Goal: Communication & Community: Answer question/provide support

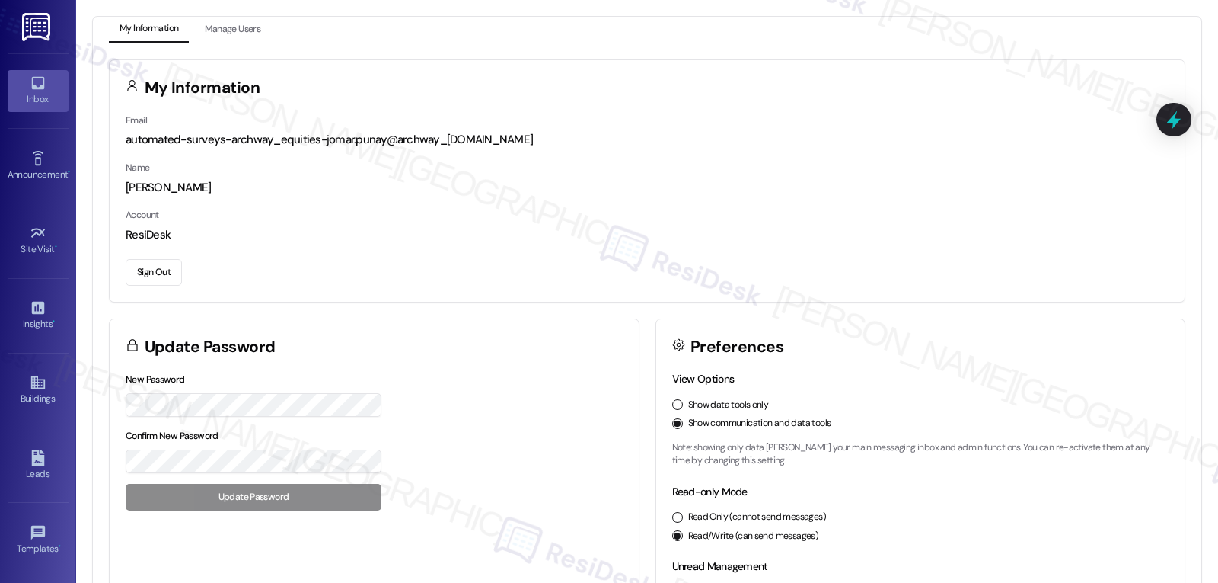
click at [15, 96] on div "Inbox" at bounding box center [38, 98] width 76 height 15
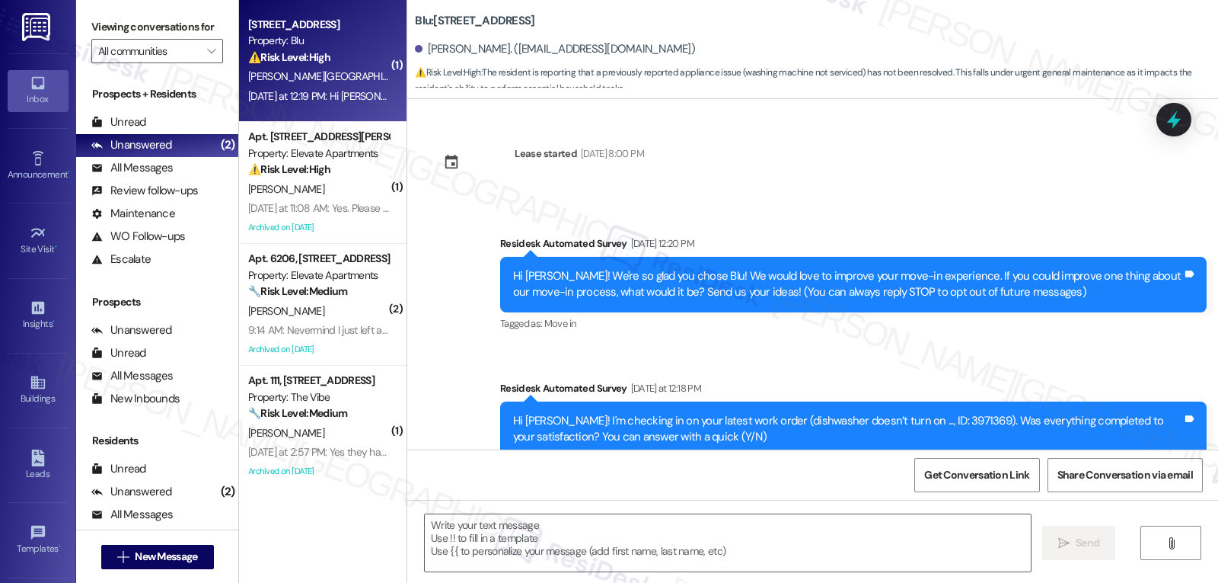
scroll to position [170, 0]
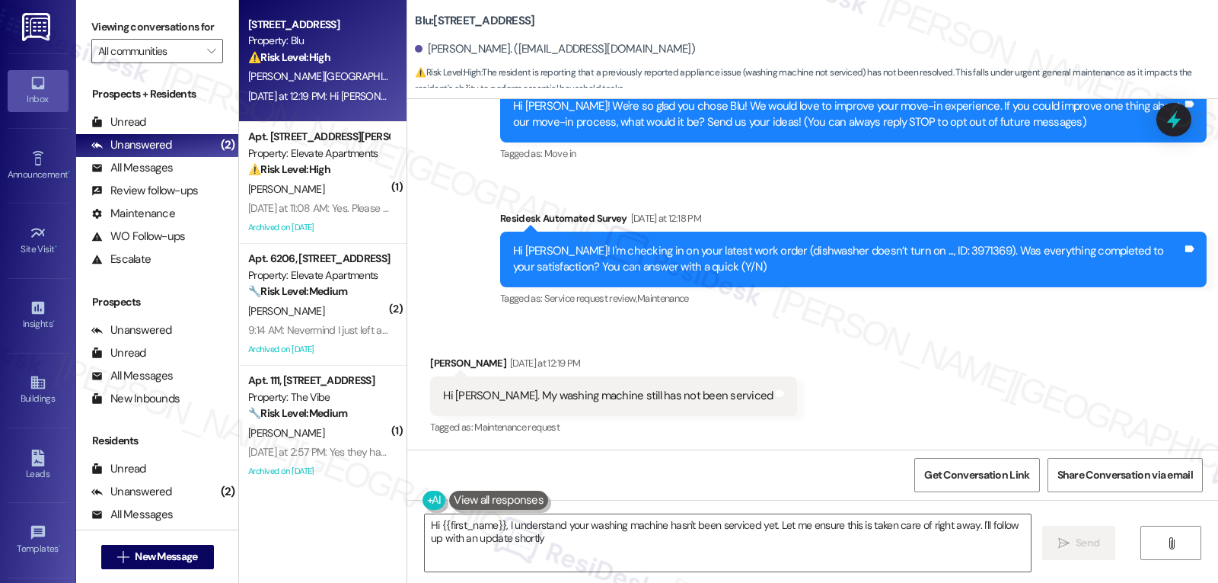
type textarea "Hi {{first_name}}, I understand your washing machine hasn't been serviced yet. …"
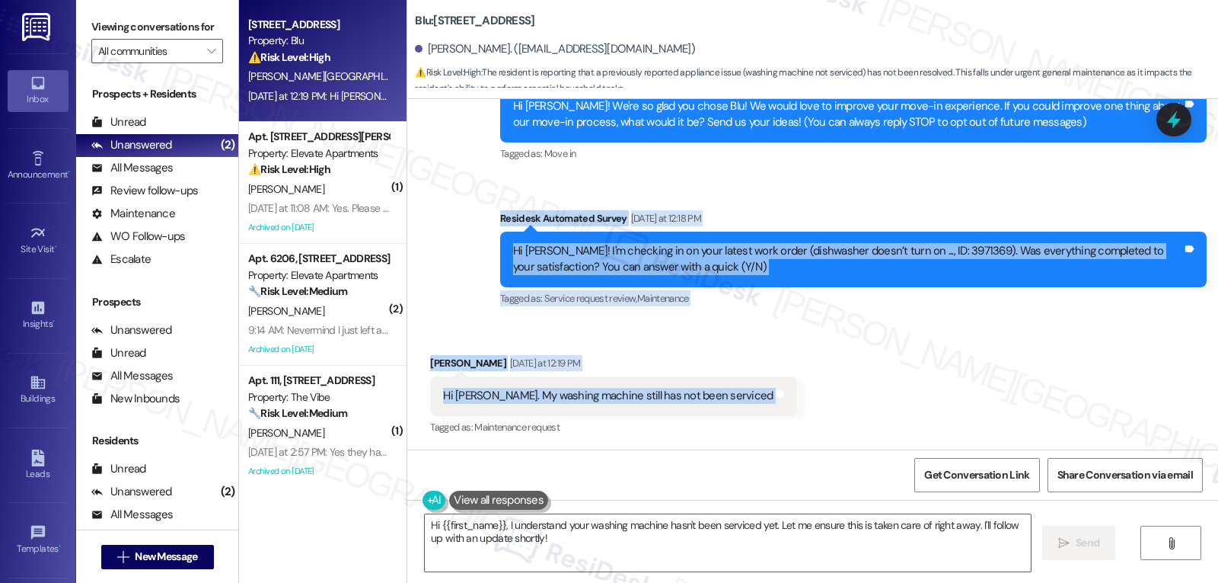
drag, startPoint x: 500, startPoint y: 232, endPoint x: 732, endPoint y: 394, distance: 283.3
click at [732, 394] on div "Lease started Jul 20, 2025 at 8:00 PM Survey, sent via SMS Residesk Automated S…" at bounding box center [812, 274] width 811 height 350
copy div "Residesk Automated Survey Yesterday at 12:18 PM Hi William! I'm checking in on …"
click at [1181, 129] on icon at bounding box center [1174, 120] width 26 height 26
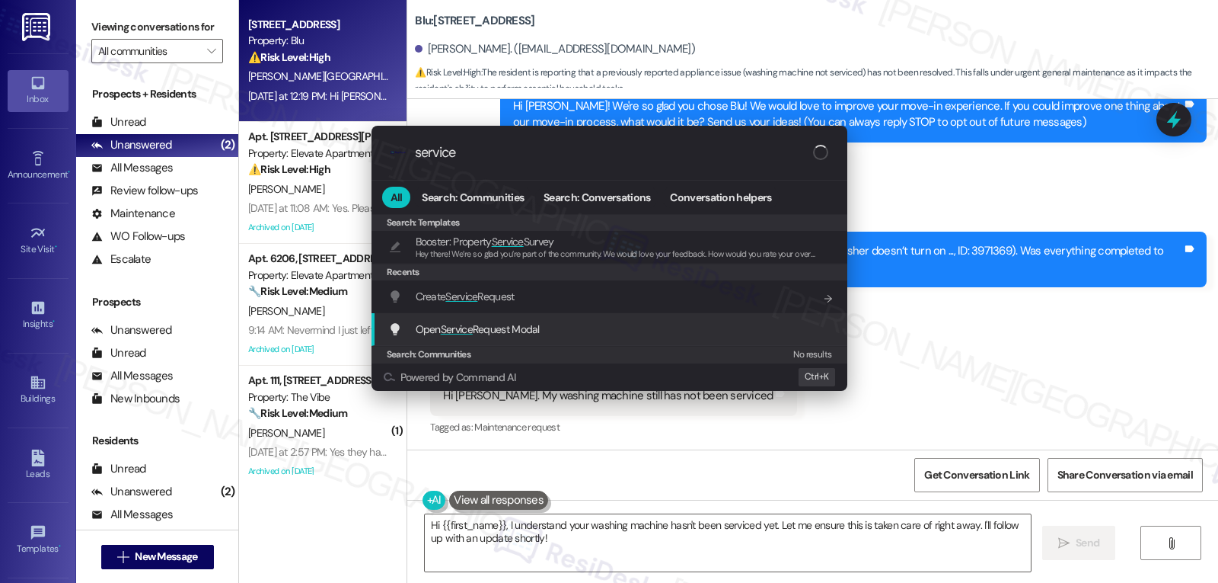
type input "service"
click at [500, 315] on div "Open Service Request Modal Add shortcut" at bounding box center [610, 329] width 476 height 33
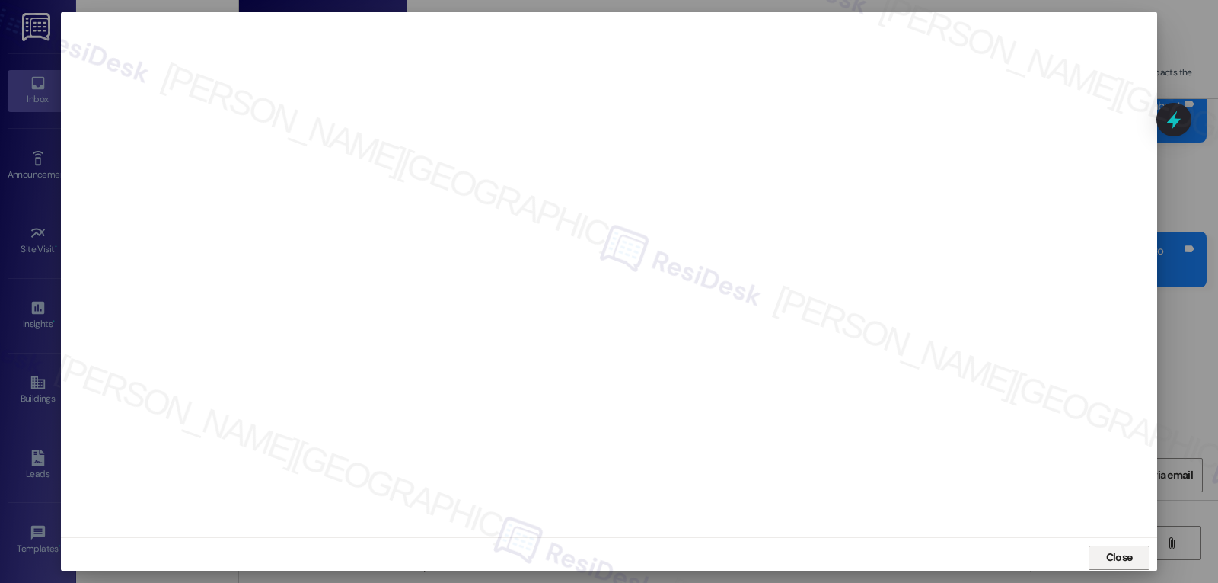
click at [1106, 555] on span "Close" at bounding box center [1119, 557] width 27 height 16
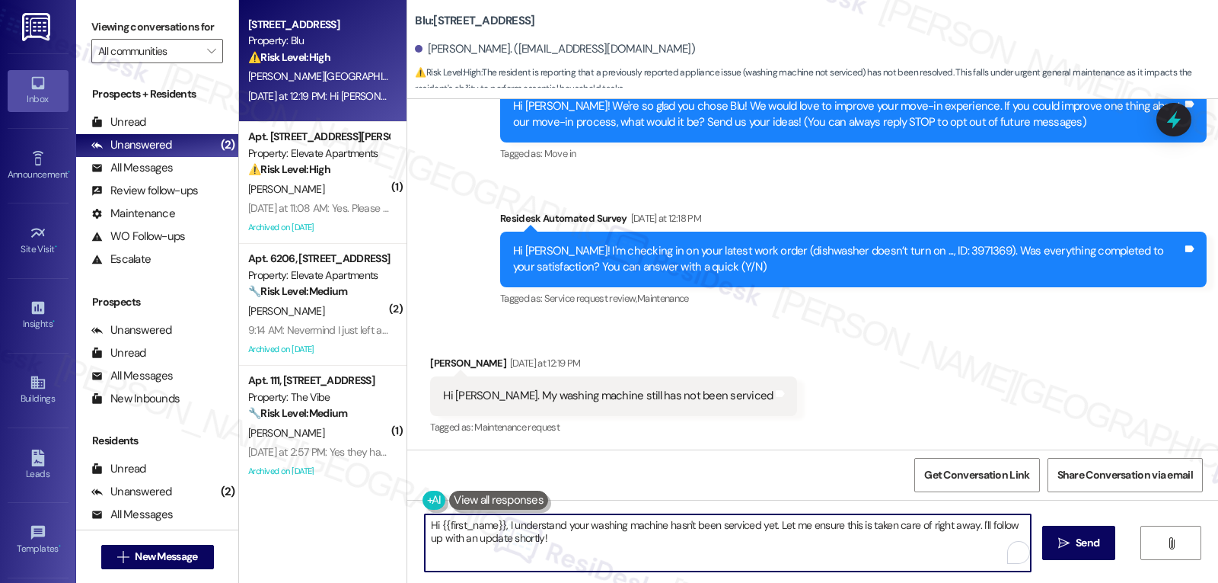
drag, startPoint x: 559, startPoint y: 557, endPoint x: 435, endPoint y: 530, distance: 127.1
click at [435, 530] on textarea "Hi {{first_name}}, I understand your washing machine hasn't been serviced yet. …" at bounding box center [728, 542] width 606 height 57
click at [600, 562] on textarea "Hi {{first_name}}, I understand your washing machine hasn't been serviced yet. …" at bounding box center [728, 542] width 606 height 57
drag, startPoint x: 772, startPoint y: 526, endPoint x: 873, endPoint y: 618, distance: 136.4
click at [873, 582] on html "Inbox Go to Inbox Announcement • Send A Text Announcement Site Visit • Go to Si…" at bounding box center [609, 291] width 1218 height 583
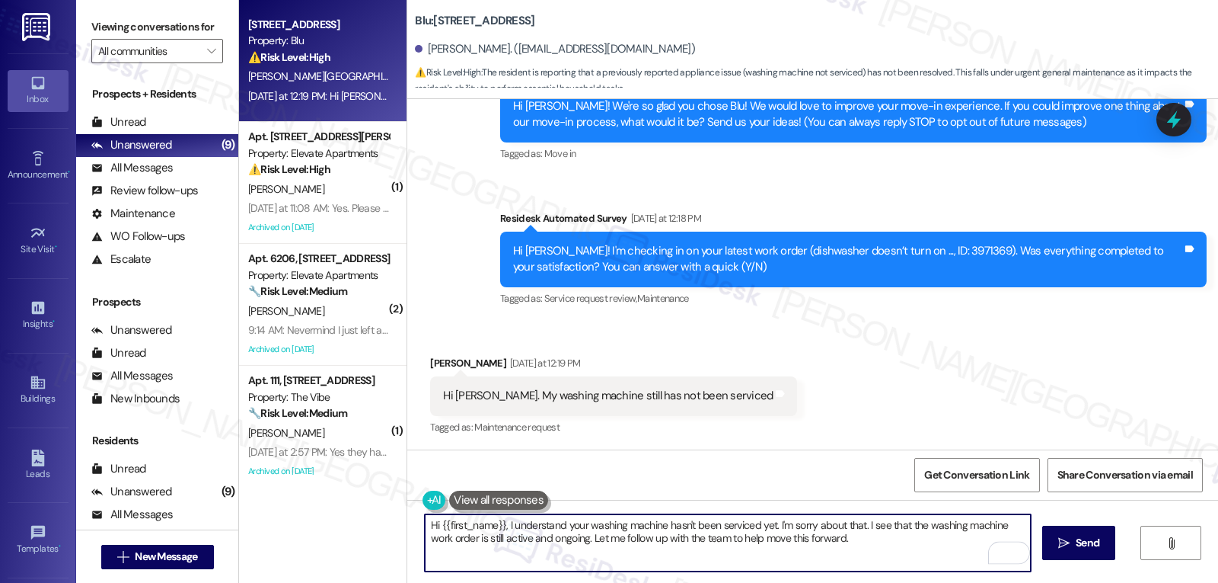
click at [809, 563] on textarea "Hi {{first_name}}, I understand your washing machine hasn't been serviced yet. …" at bounding box center [728, 542] width 606 height 57
click at [864, 531] on textarea "Hi {{first_name}}, I understand your washing machine hasn't been serviced yet. …" at bounding box center [728, 542] width 606 height 57
click at [871, 545] on textarea "Hi {{first_name}}, I understand your washing machine hasn't been serviced yet. …" at bounding box center [728, 542] width 606 height 57
type textarea "Hi {{first_name}}, I understand your washing machine hasn't been serviced yet. …"
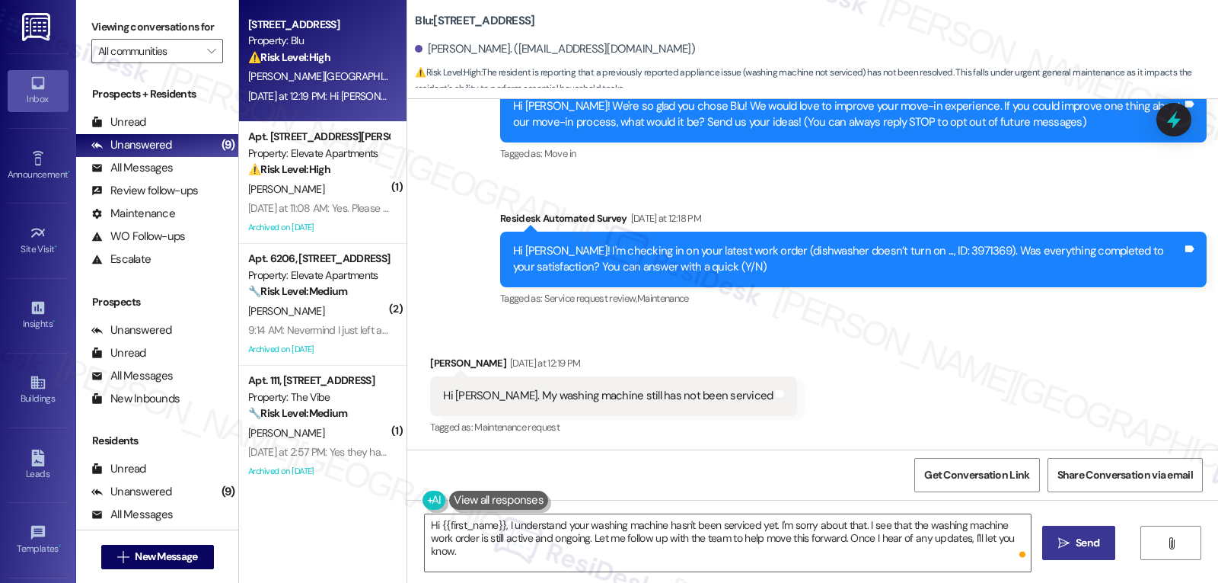
click at [1088, 539] on span "Send" at bounding box center [1088, 543] width 24 height 16
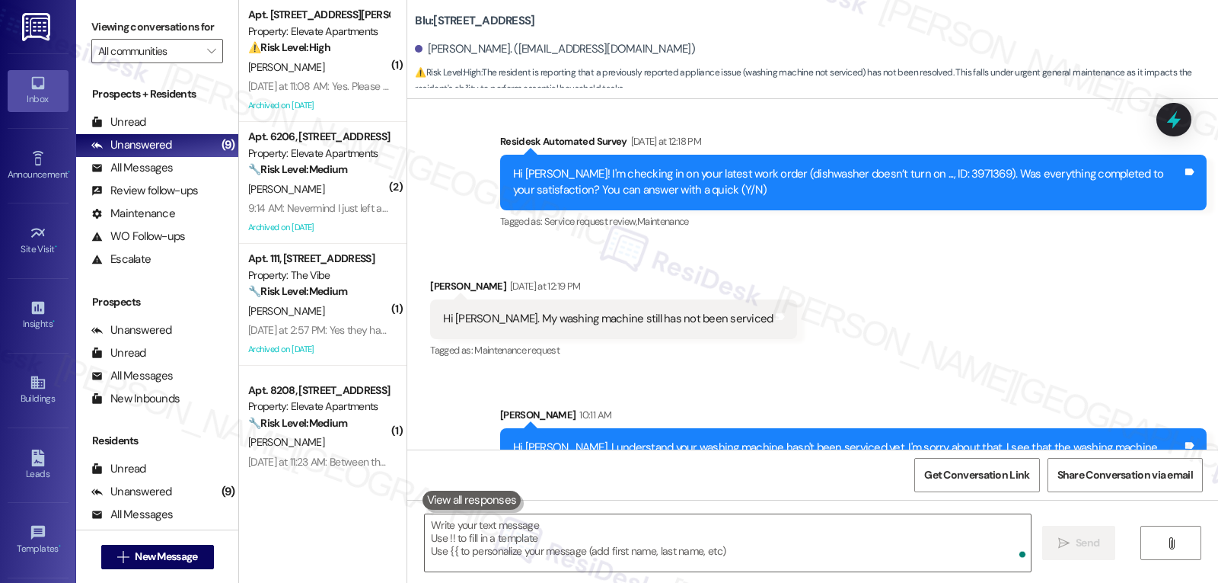
scroll to position [293, 0]
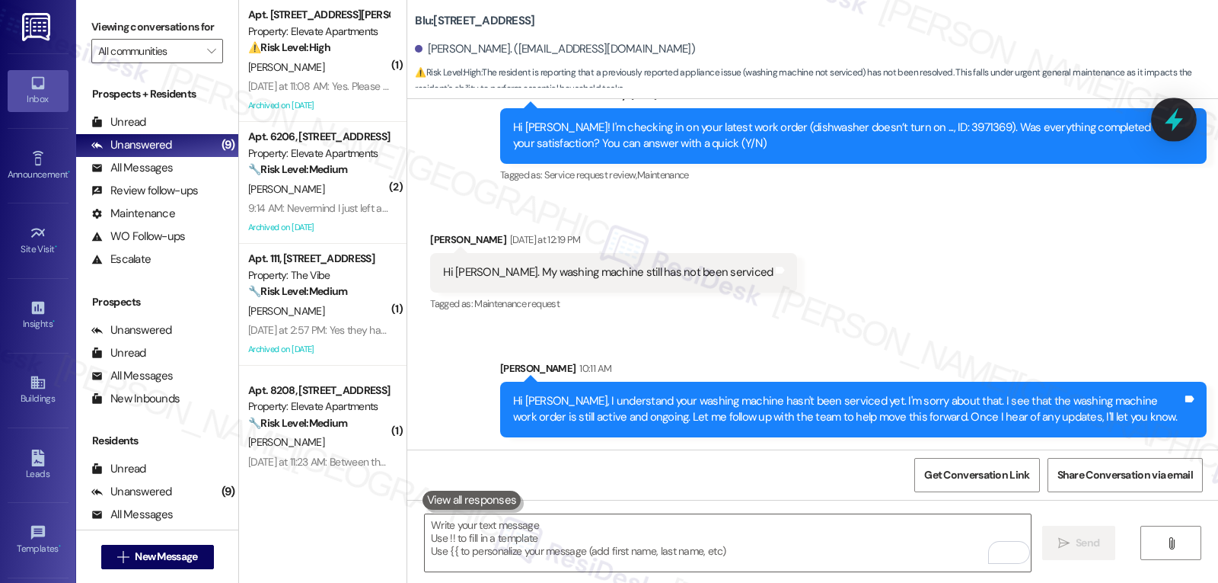
click at [1184, 111] on icon at bounding box center [1174, 120] width 26 height 26
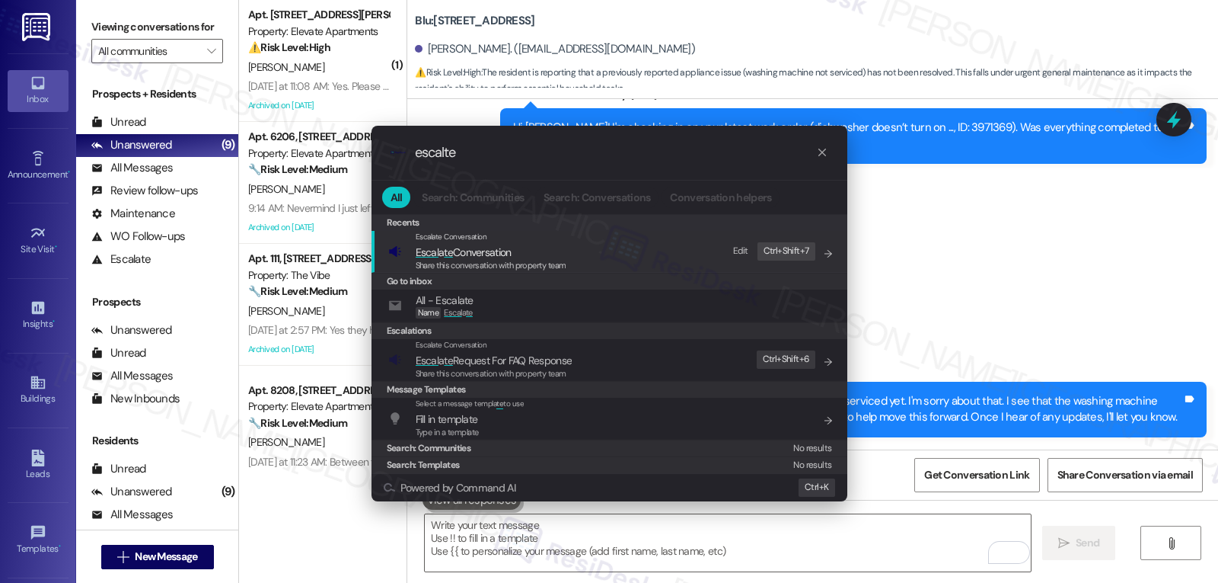
type input "escalte"
click at [548, 260] on span "Share this conversation with property team" at bounding box center [491, 265] width 151 height 11
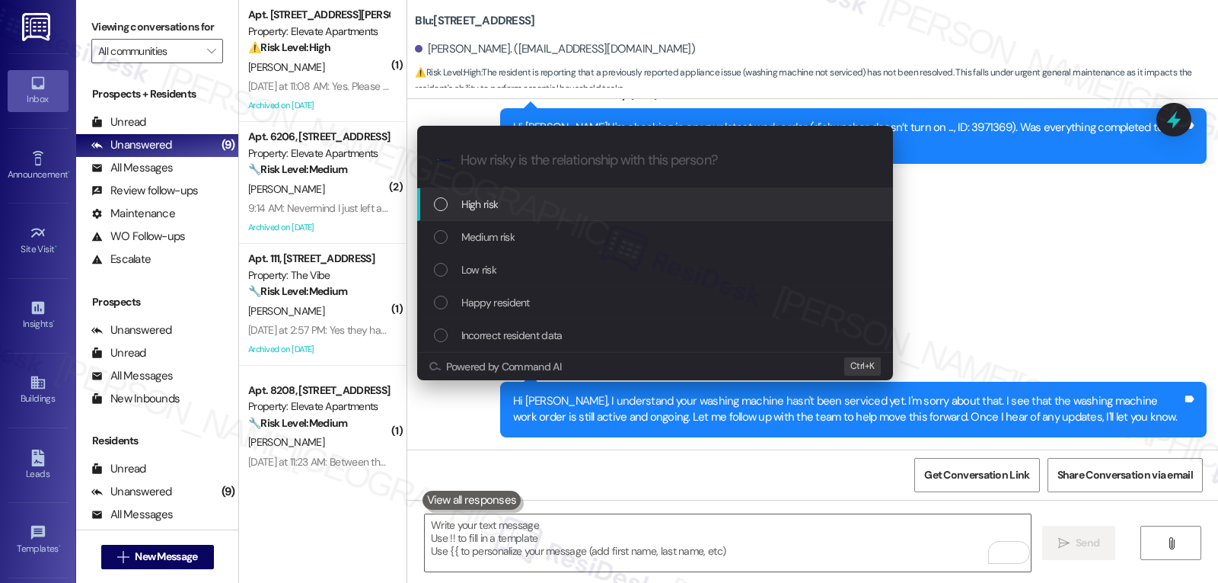
click at [536, 228] on div "Medium risk" at bounding box center [656, 236] width 445 height 17
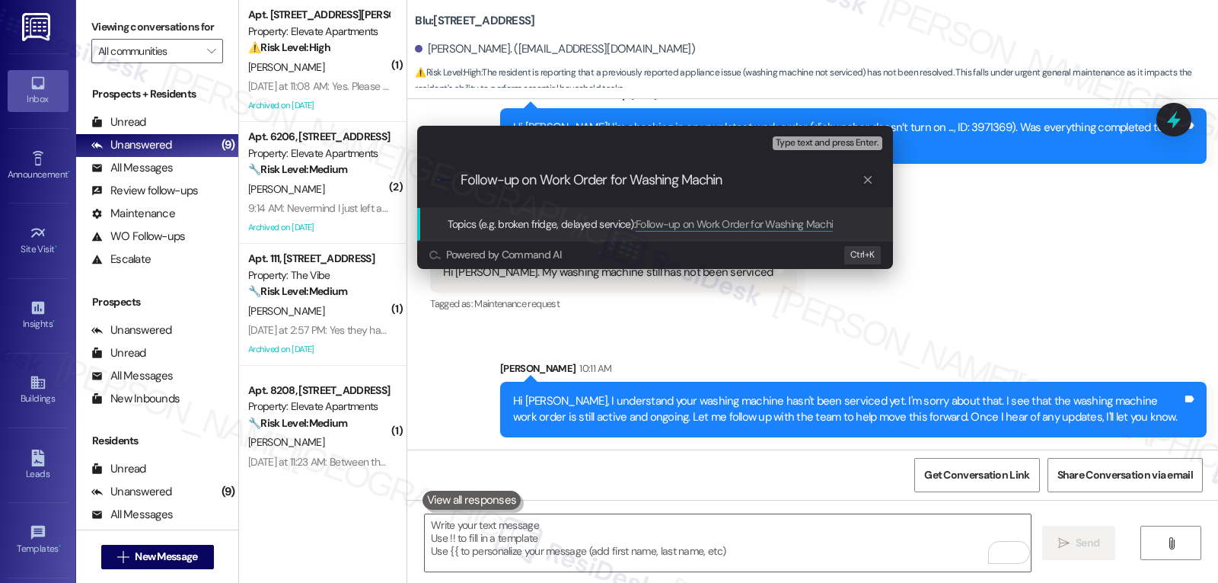
type input "Follow-up on Work Order for Washing Machine"
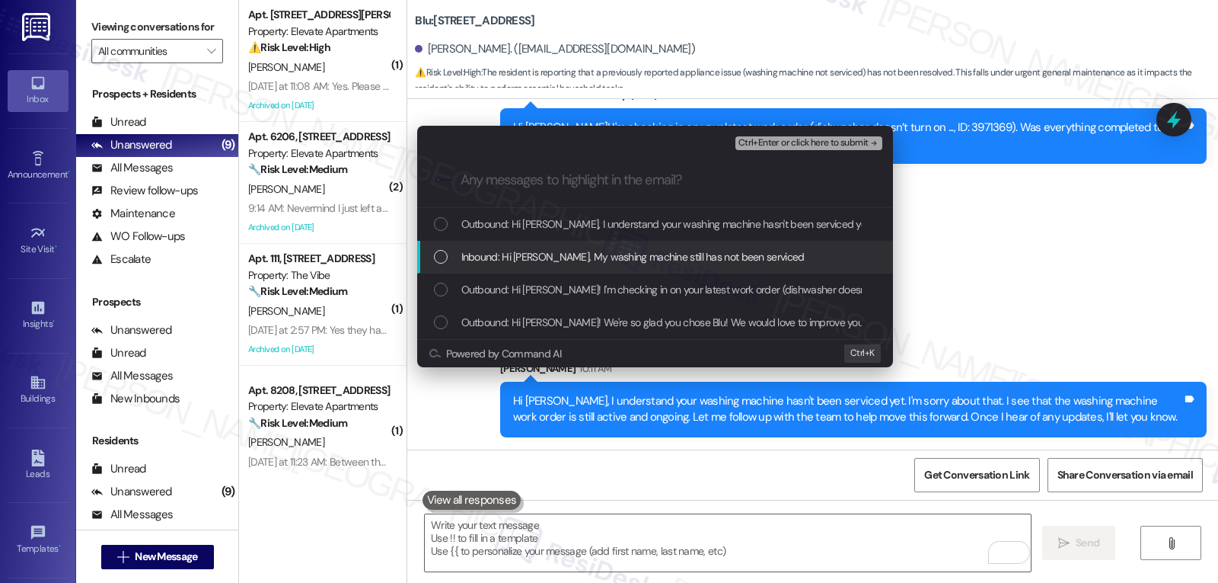
drag, startPoint x: 633, startPoint y: 264, endPoint x: 633, endPoint y: 276, distance: 12.2
click at [633, 276] on div "Outbound: Hi William, I understand your washing machine hasn't been serviced ye…" at bounding box center [655, 273] width 476 height 131
click at [626, 251] on span "Inbound: Hi Sarah. My washing machine still has not been serviced" at bounding box center [632, 256] width 343 height 17
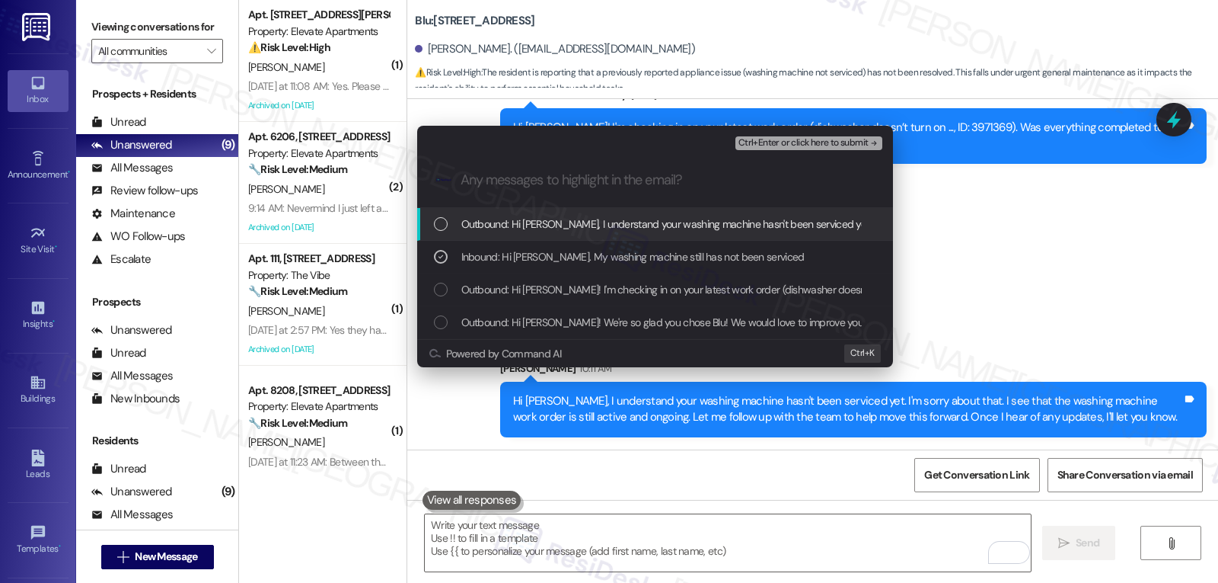
click at [821, 145] on span "Ctrl+Enter or click here to submit" at bounding box center [804, 143] width 130 height 11
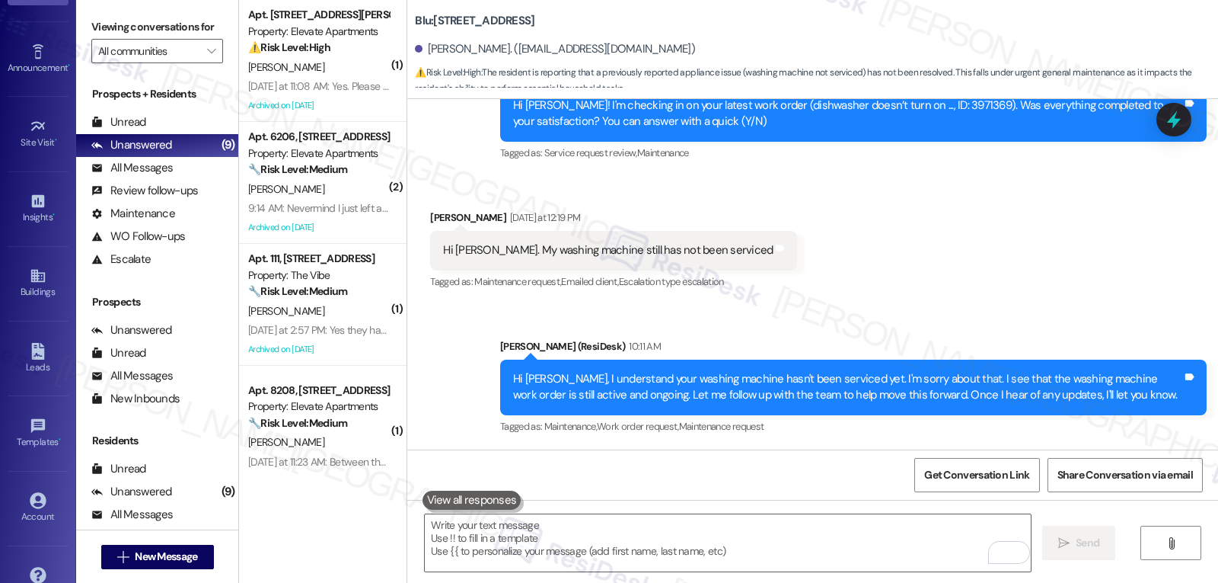
scroll to position [144, 0]
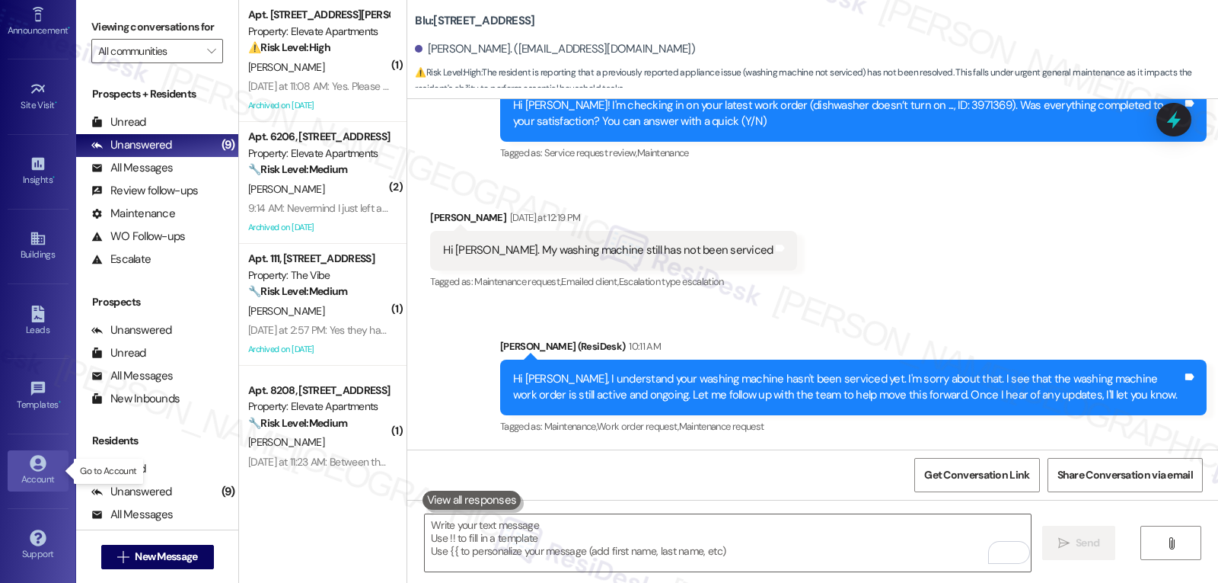
click at [50, 474] on div "Account" at bounding box center [38, 478] width 76 height 15
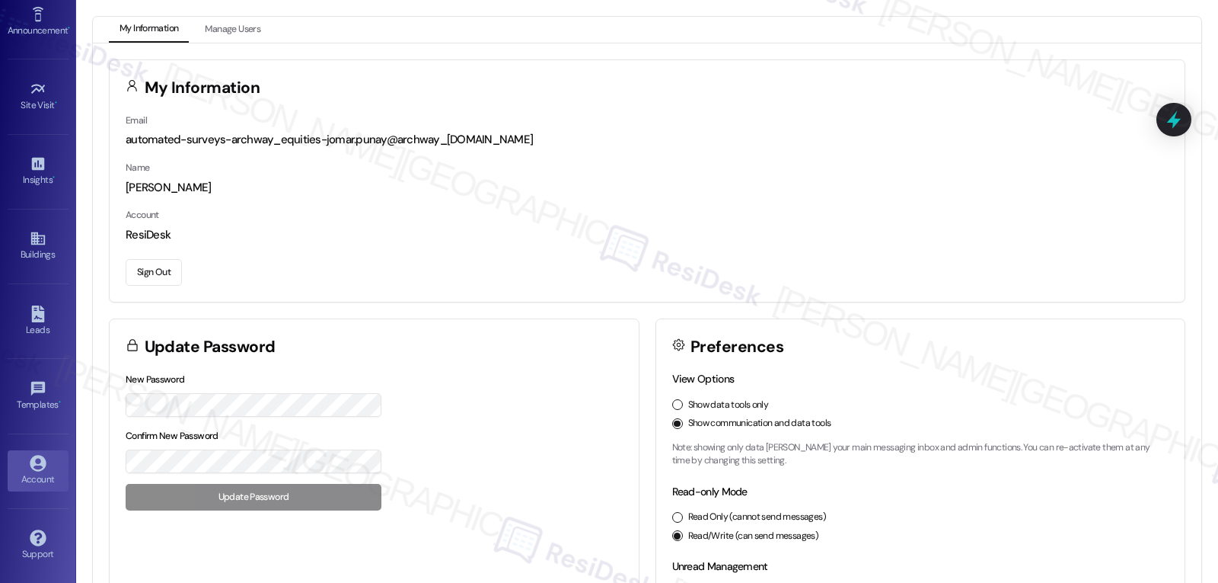
click at [157, 280] on button "Sign Out" at bounding box center [154, 272] width 56 height 27
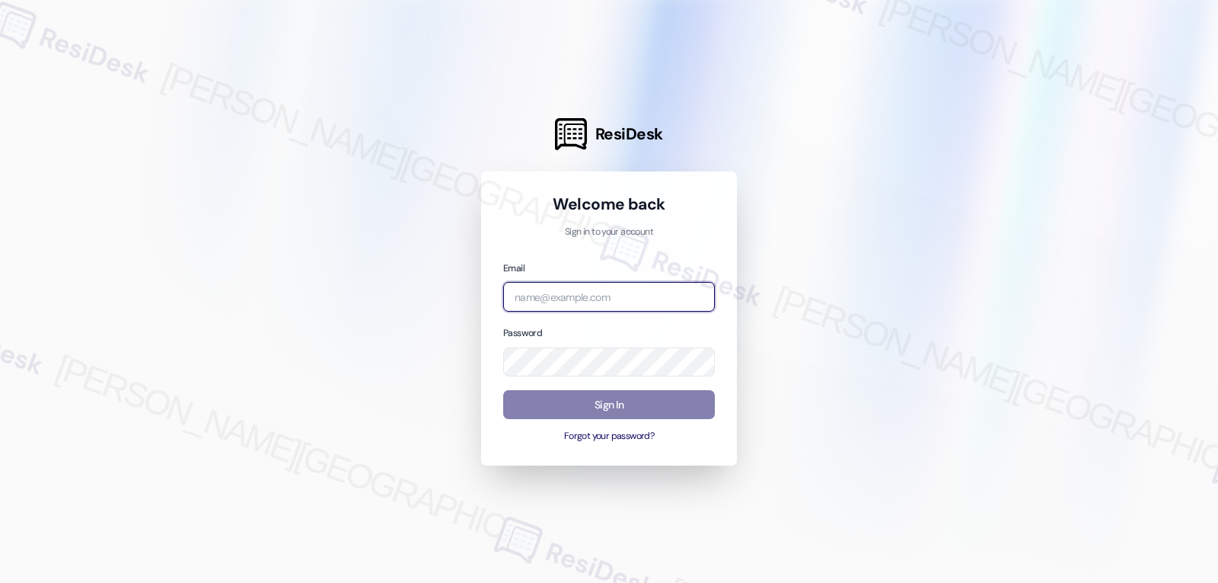
click at [615, 297] on input "email" at bounding box center [609, 297] width 212 height 30
paste input "[EMAIL_ADDRESS][DOMAIN_NAME]"
type input "[EMAIL_ADDRESS][DOMAIN_NAME]"
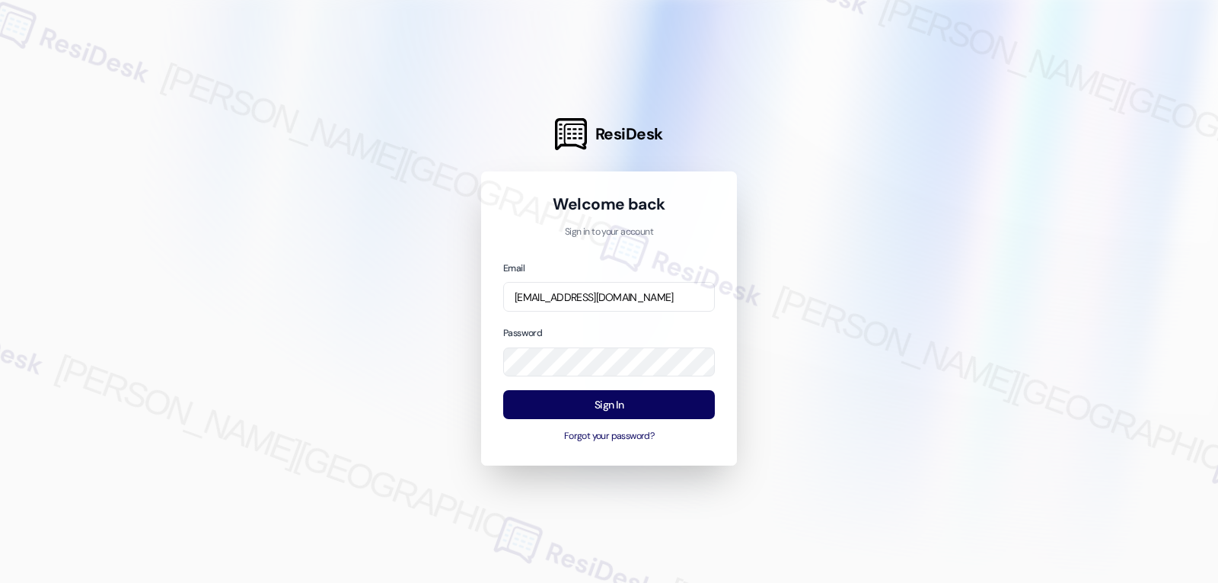
click at [625, 324] on div "Password" at bounding box center [609, 350] width 212 height 52
click at [623, 404] on button "Sign In" at bounding box center [609, 405] width 212 height 30
